Goal: Task Accomplishment & Management: Use online tool/utility

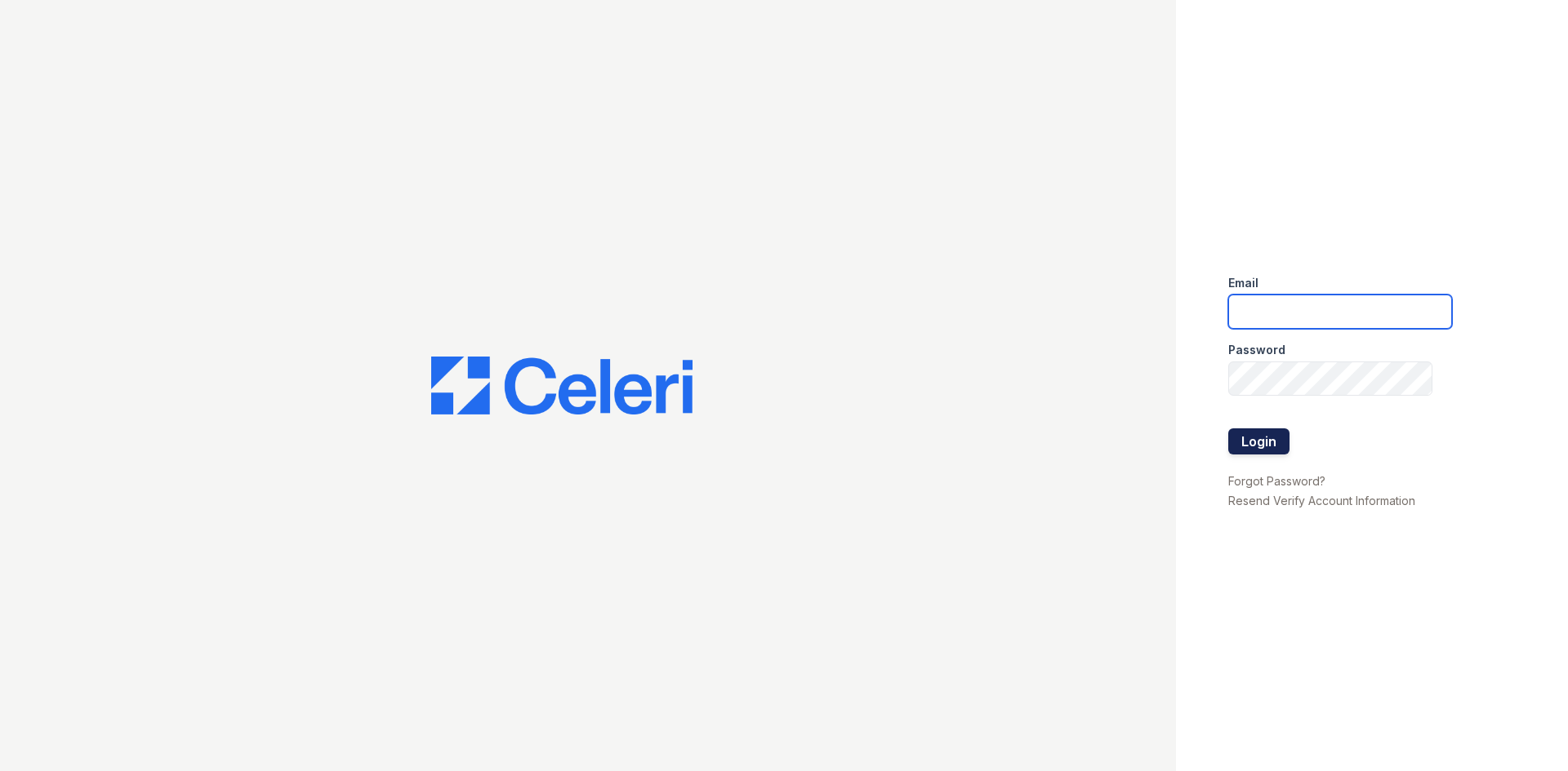
type input "greenwood.pm@cafmanagement.com"
click at [1255, 442] on button "Login" at bounding box center [1258, 441] width 61 height 26
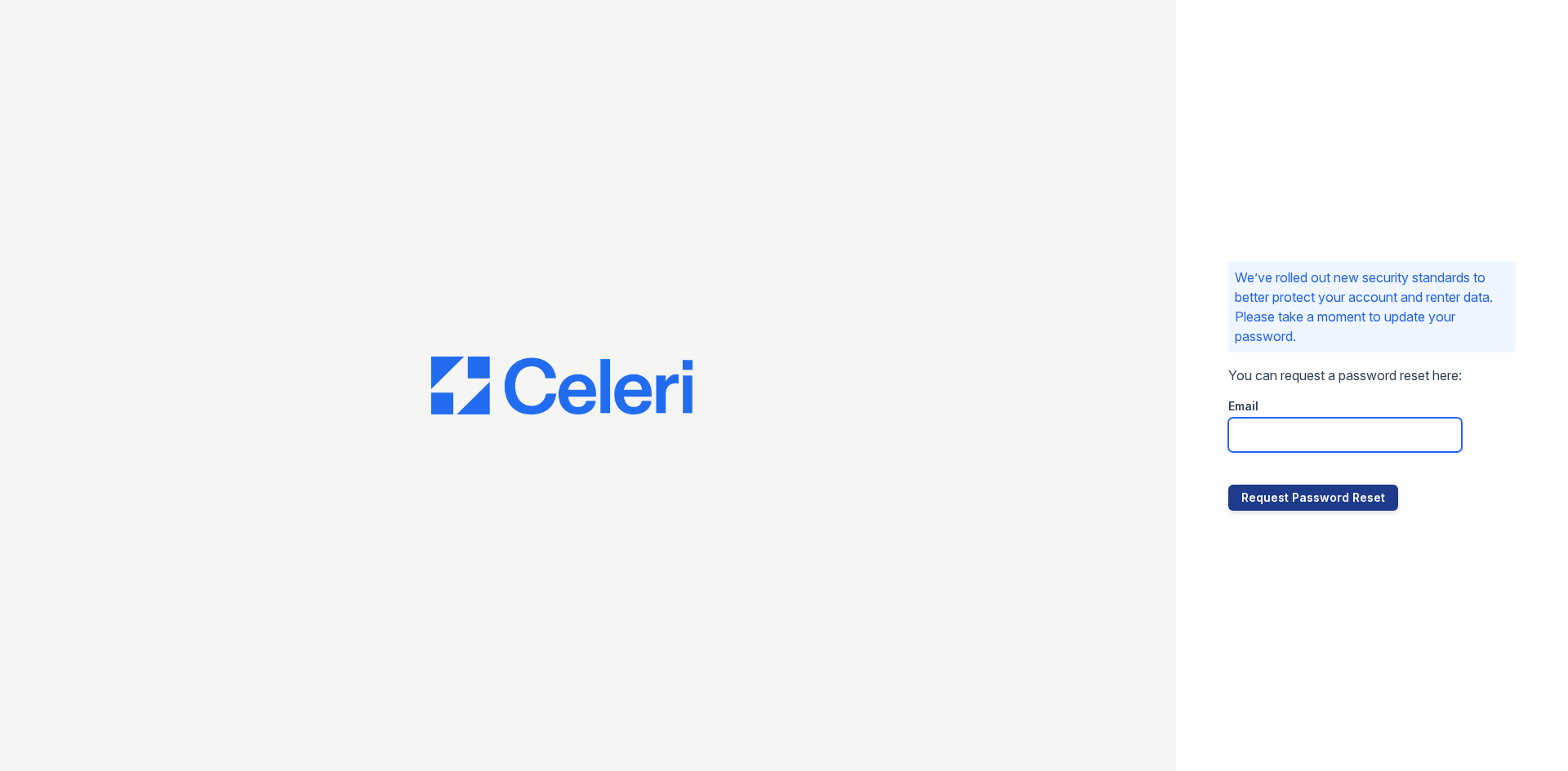
click at [1299, 434] on input "email" at bounding box center [1345, 435] width 233 height 34
type input "[DOMAIN_NAME][EMAIL_ADDRESS][DOMAIN_NAME]"
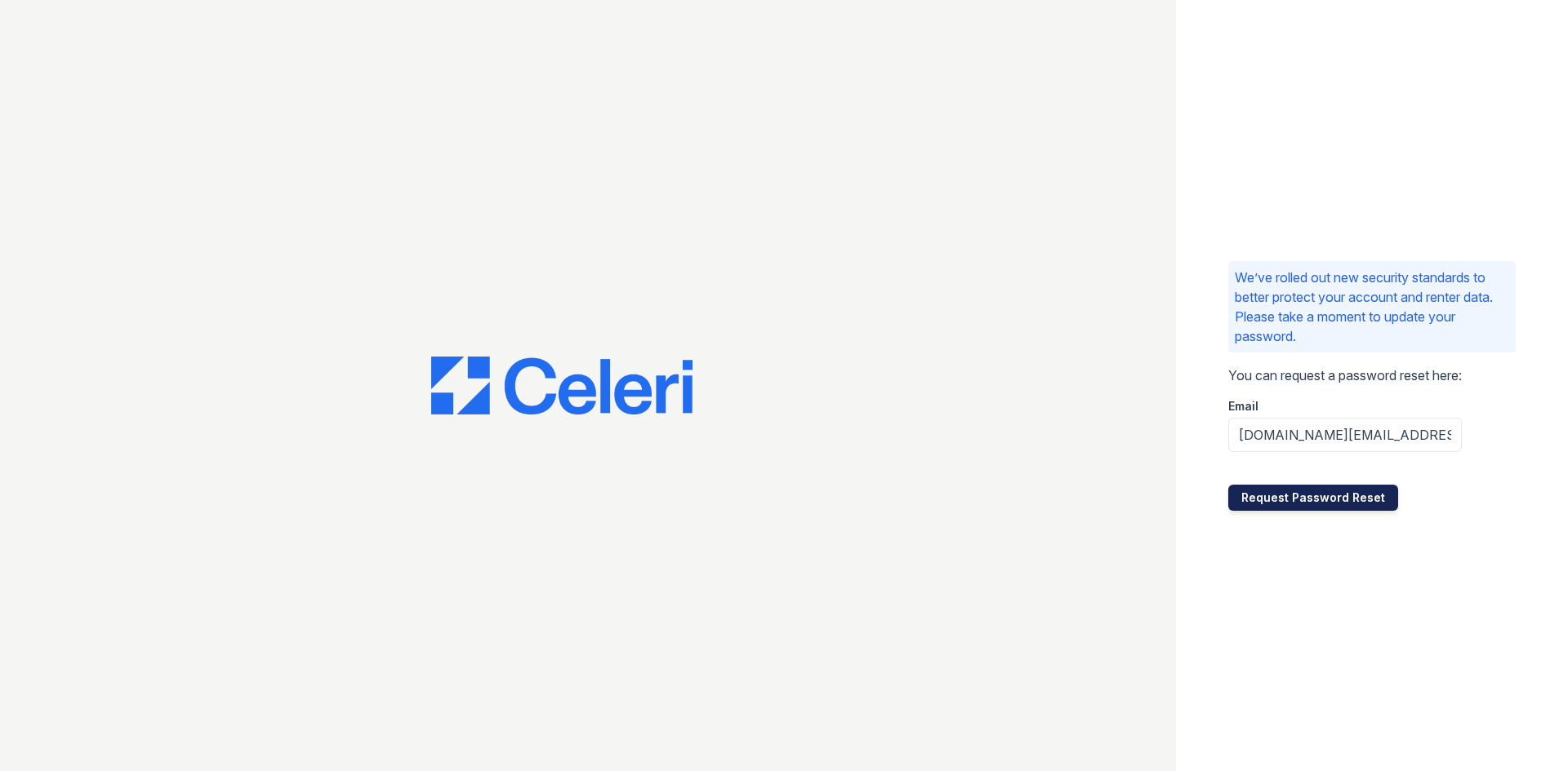
click at [1305, 499] on button "Request Password Reset" at bounding box center [1313, 498] width 170 height 26
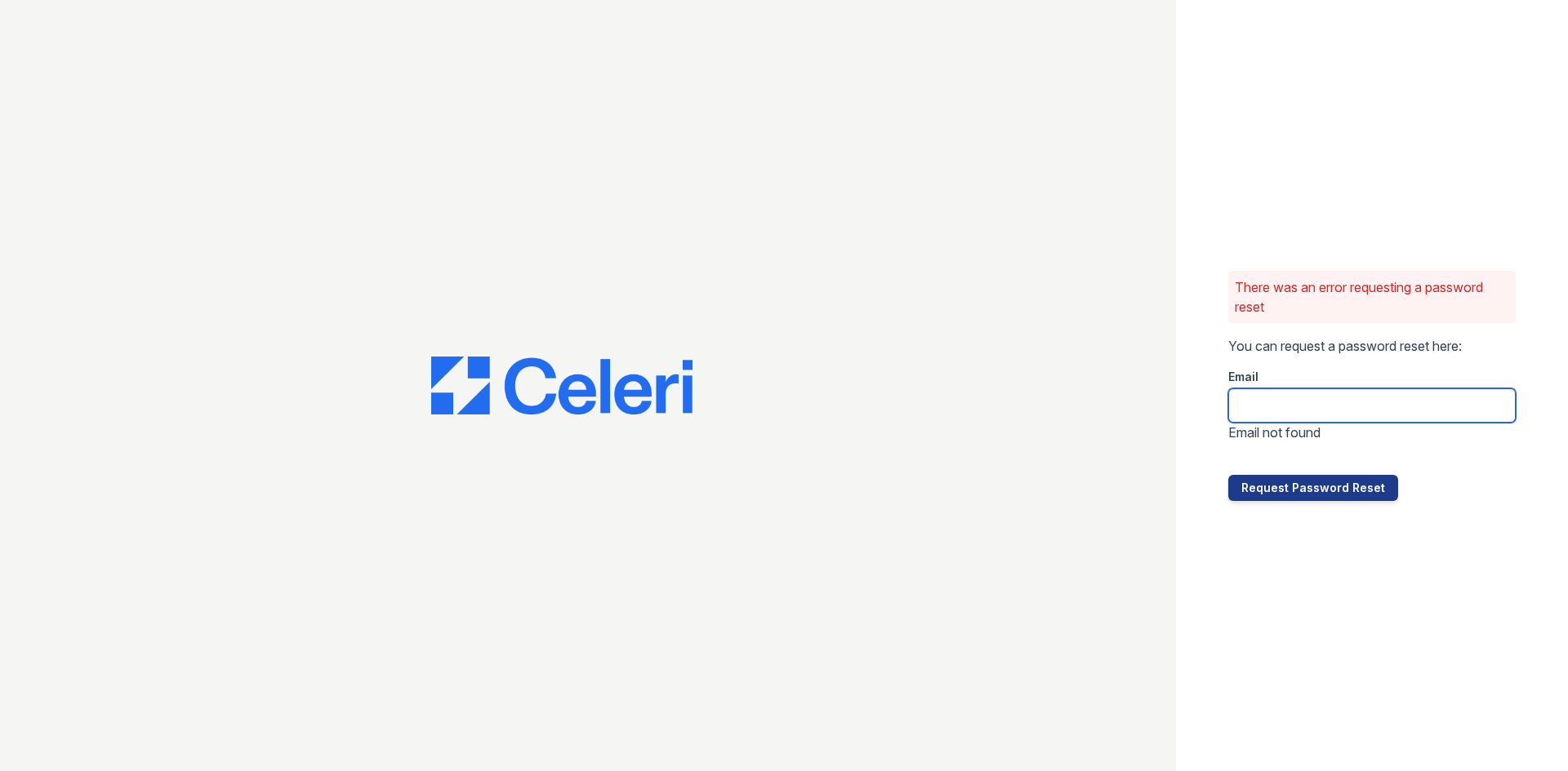
click at [1292, 403] on input "email" at bounding box center [1371, 405] width 287 height 34
type input "greenwood.pm@cafmanagement.com"
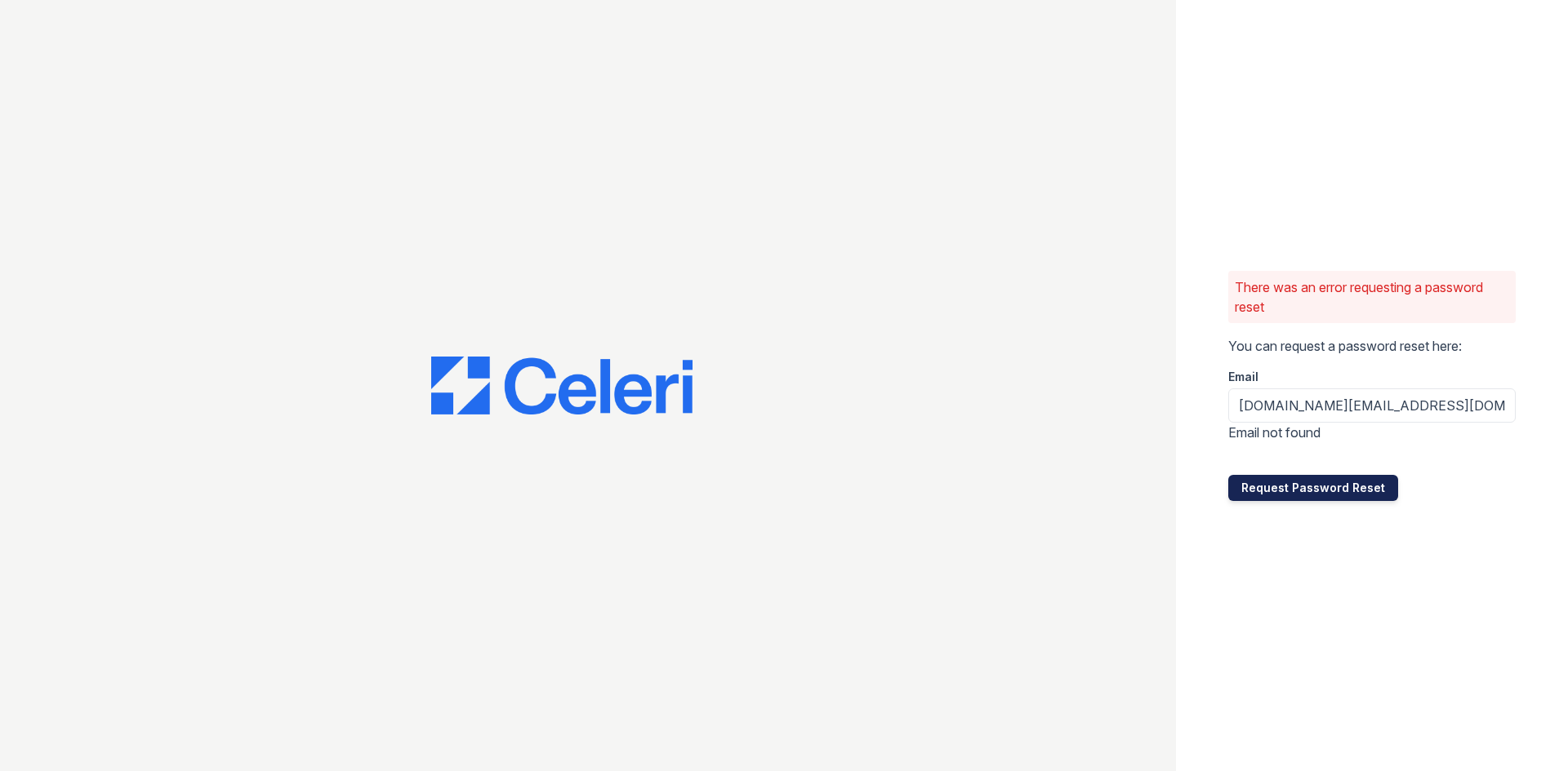
click at [1330, 483] on button "Request Password Reset" at bounding box center [1313, 488] width 170 height 26
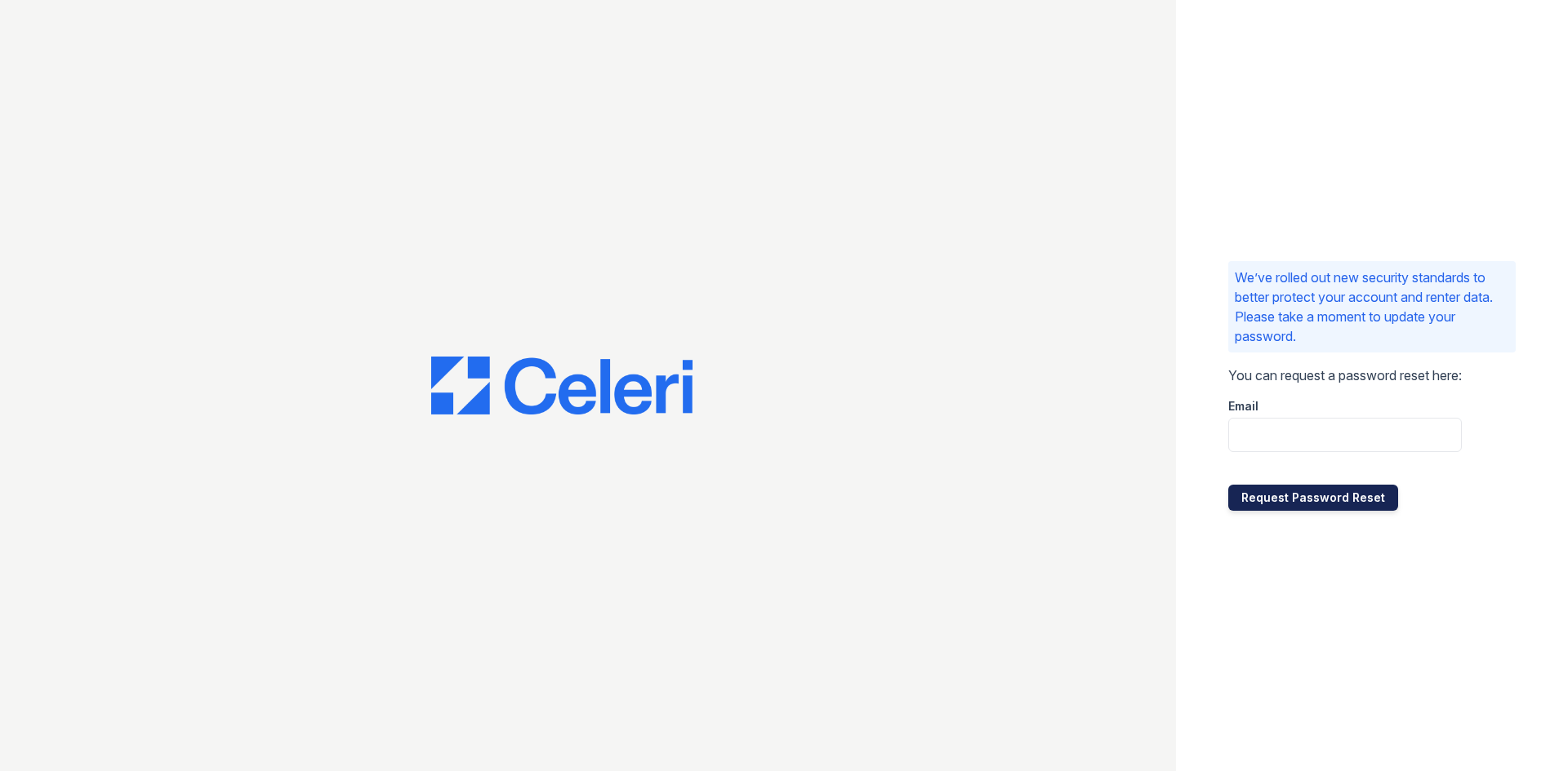
click at [1329, 489] on button "Request Password Reset" at bounding box center [1313, 498] width 170 height 26
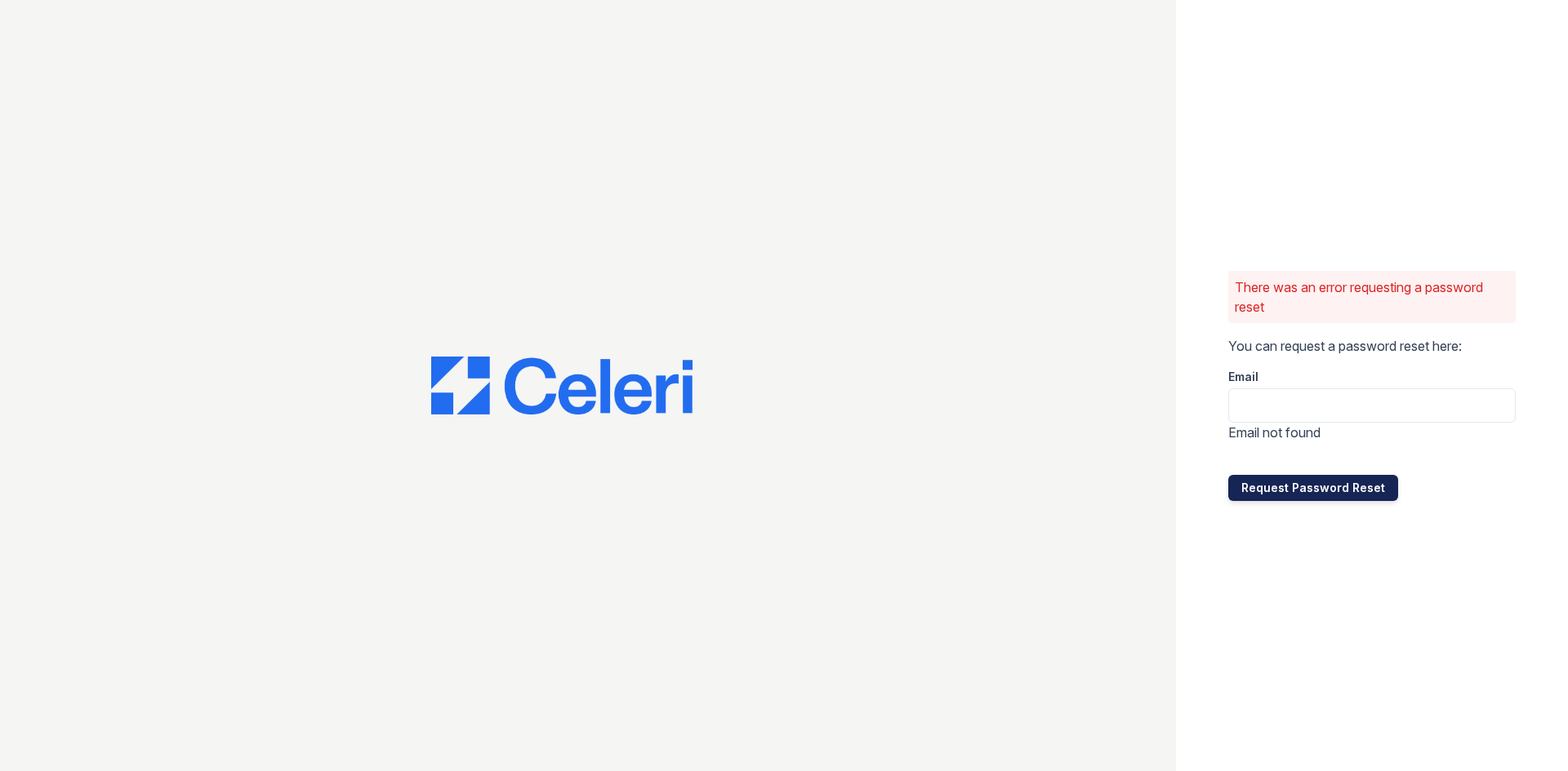
click at [1324, 488] on button "Request Password Reset" at bounding box center [1313, 488] width 170 height 26
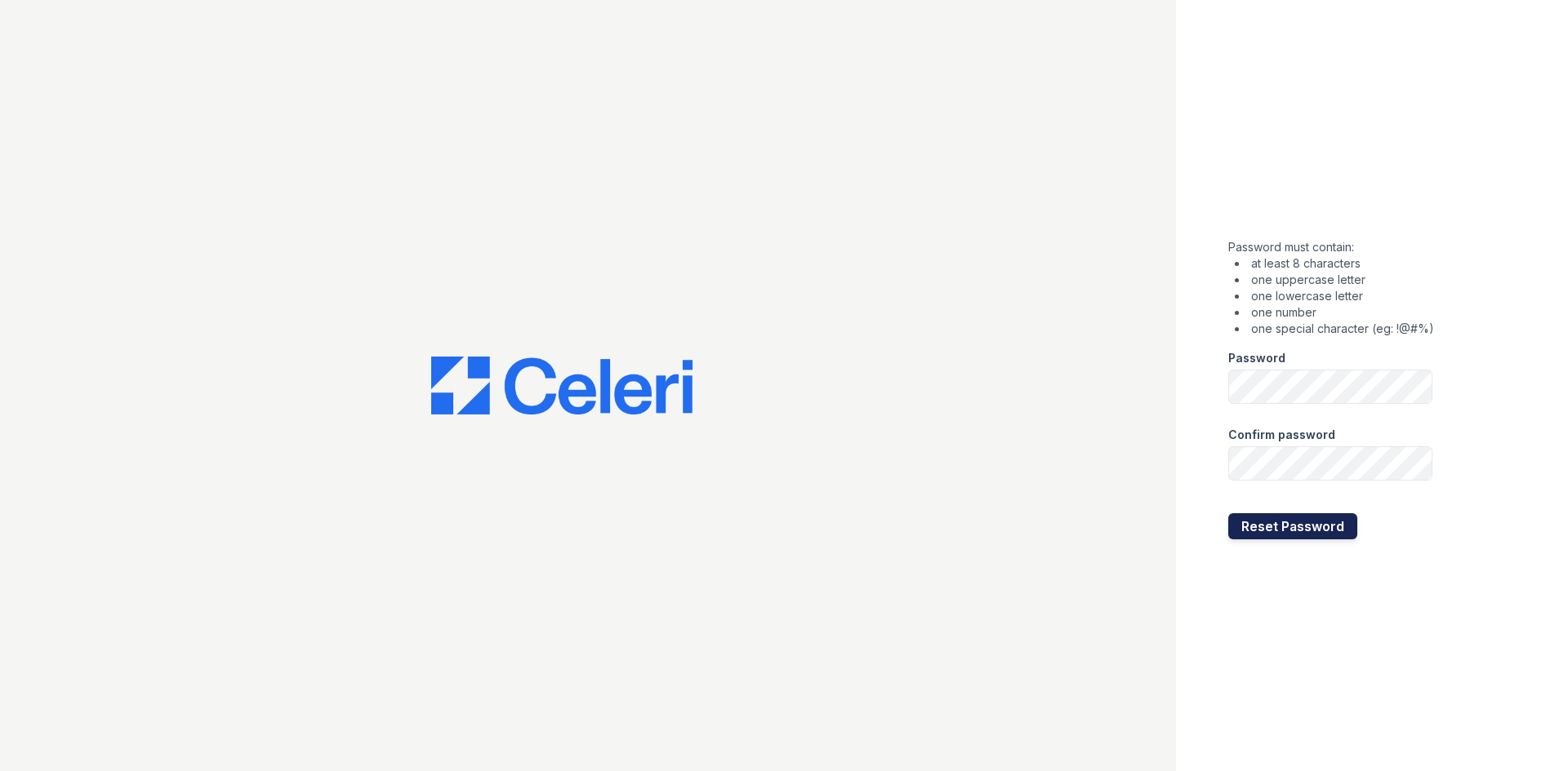
click at [1253, 530] on button "Reset Password" at bounding box center [1293, 526] width 129 height 26
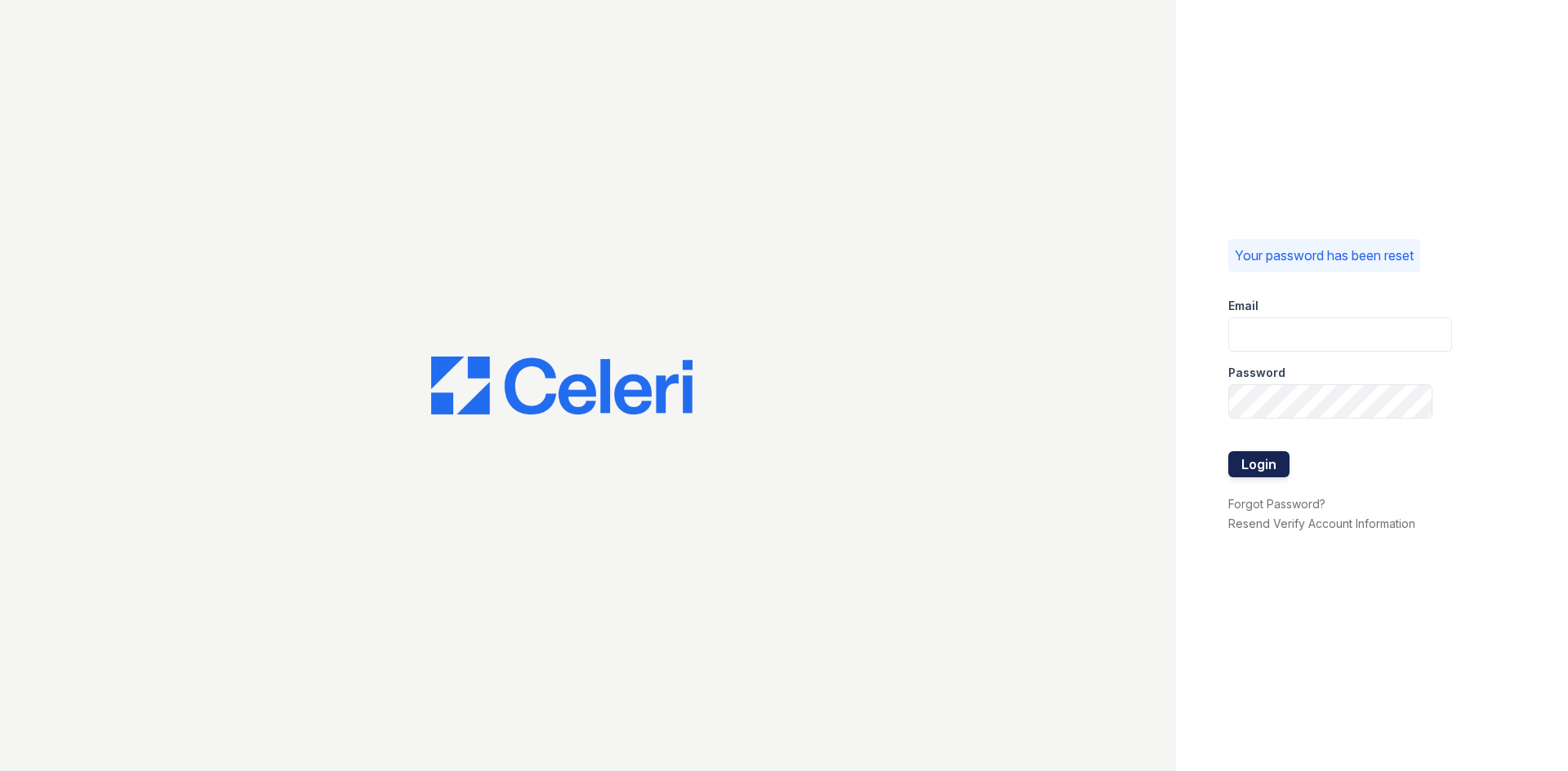
type input "[DOMAIN_NAME][EMAIL_ADDRESS][DOMAIN_NAME]"
click at [1248, 466] on button "Login" at bounding box center [1258, 464] width 61 height 26
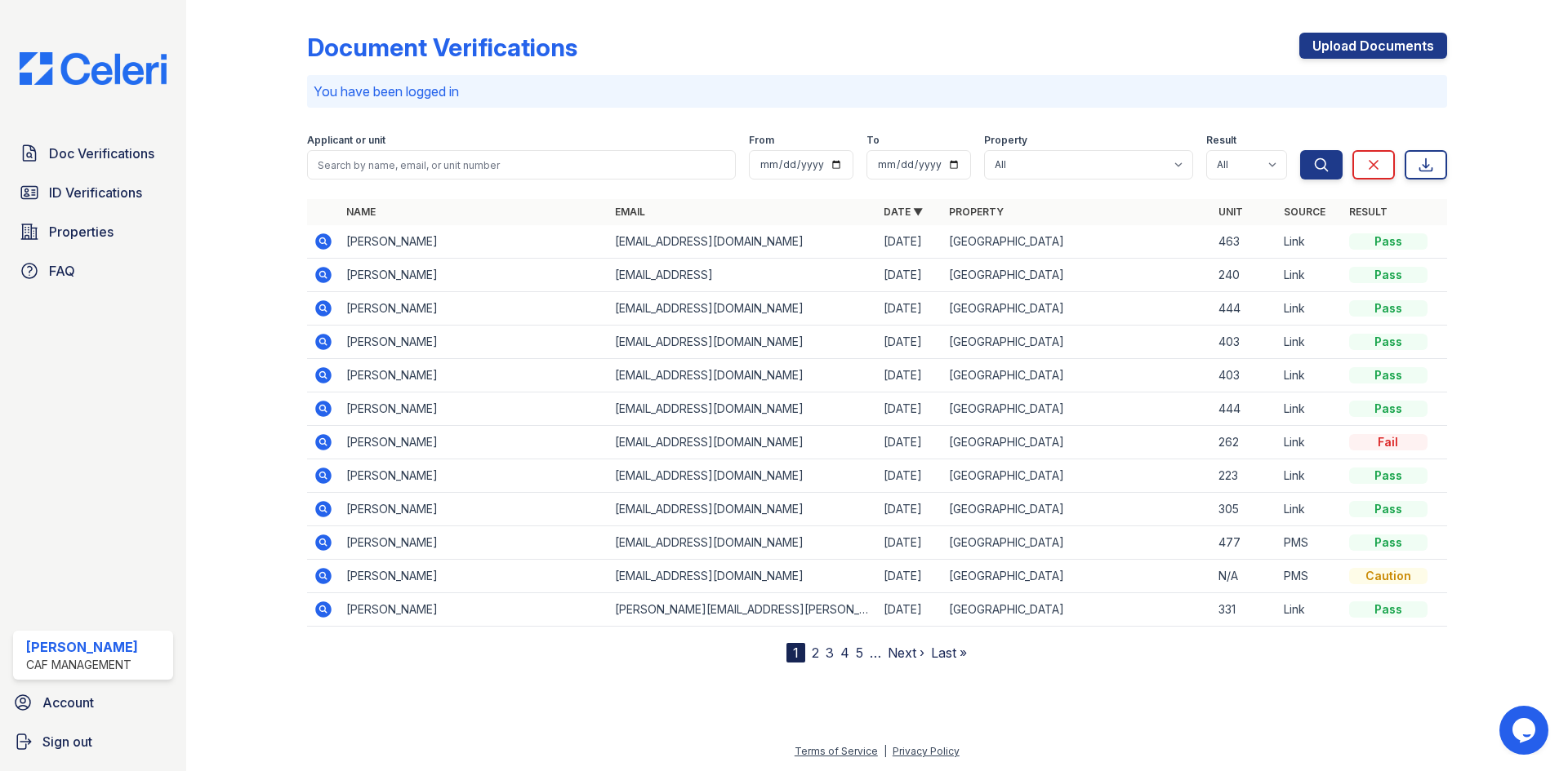
click at [366, 241] on td "Eric Dupus" at bounding box center [474, 242] width 269 height 33
click at [1396, 242] on div "Pass" at bounding box center [1388, 242] width 79 height 17
click at [325, 238] on icon at bounding box center [324, 242] width 17 height 17
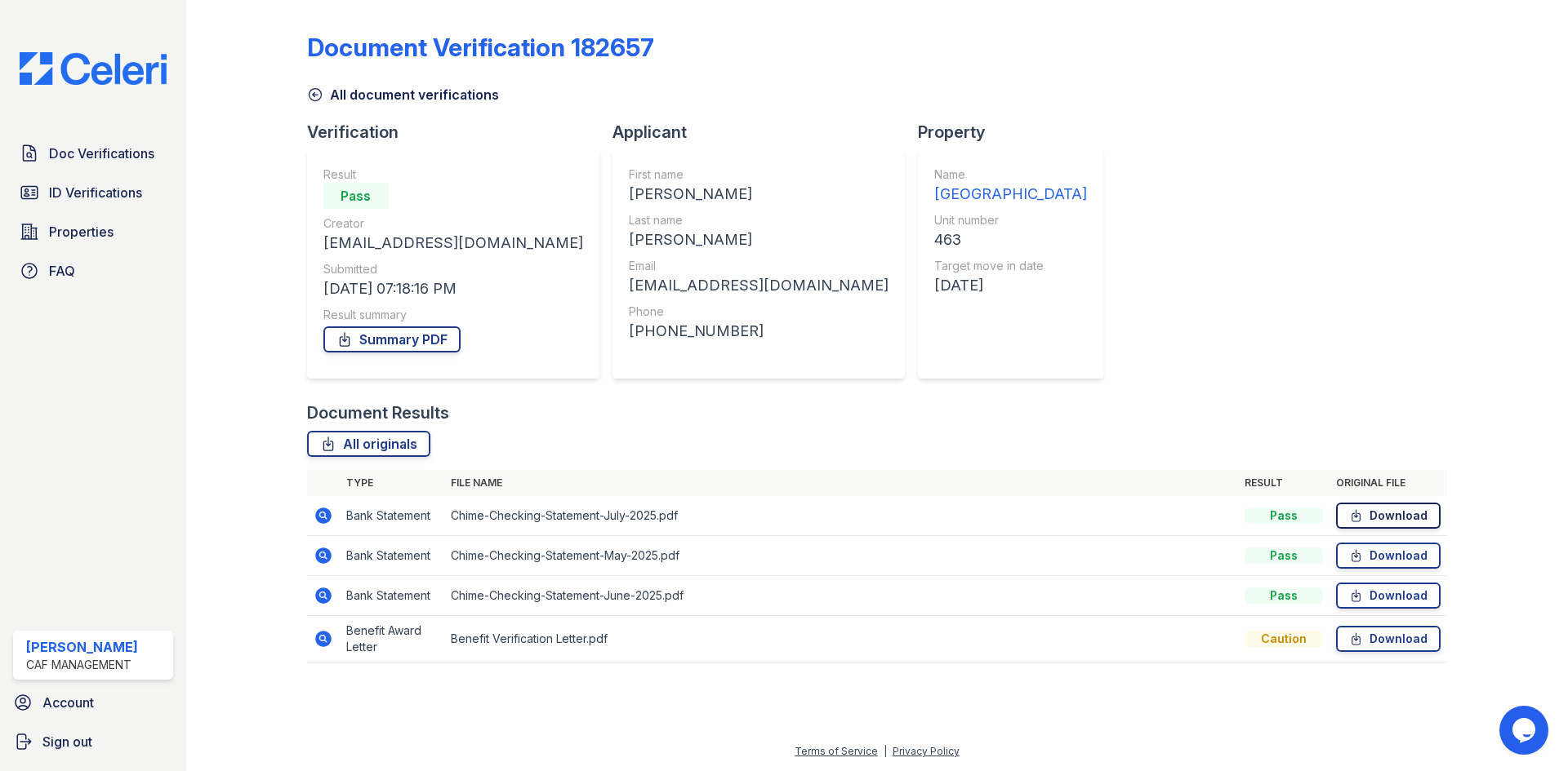
click at [1386, 520] on link "Download" at bounding box center [1387, 515] width 105 height 26
